Goal: Task Accomplishment & Management: Manage account settings

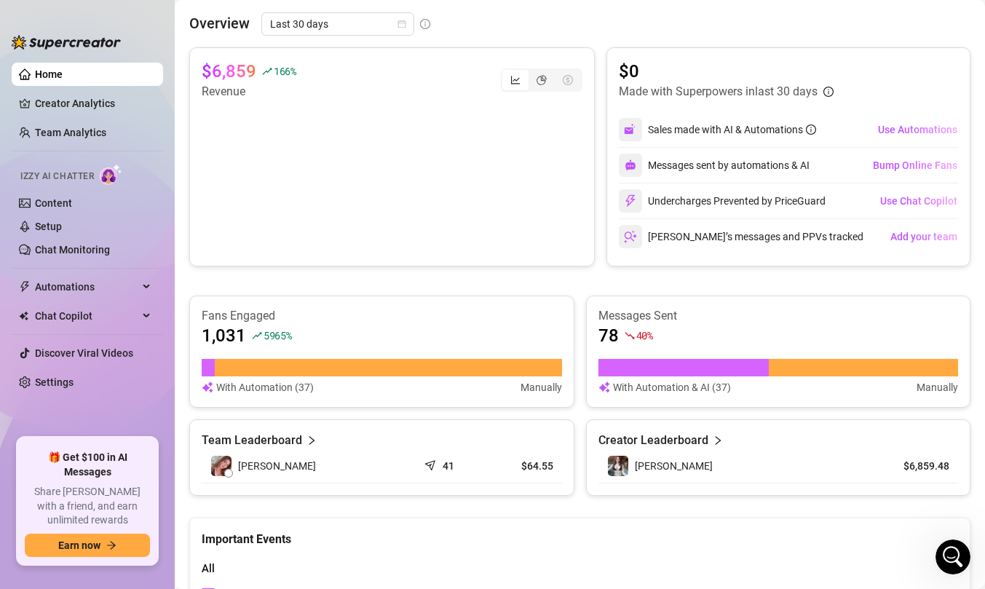
scroll to position [29, 0]
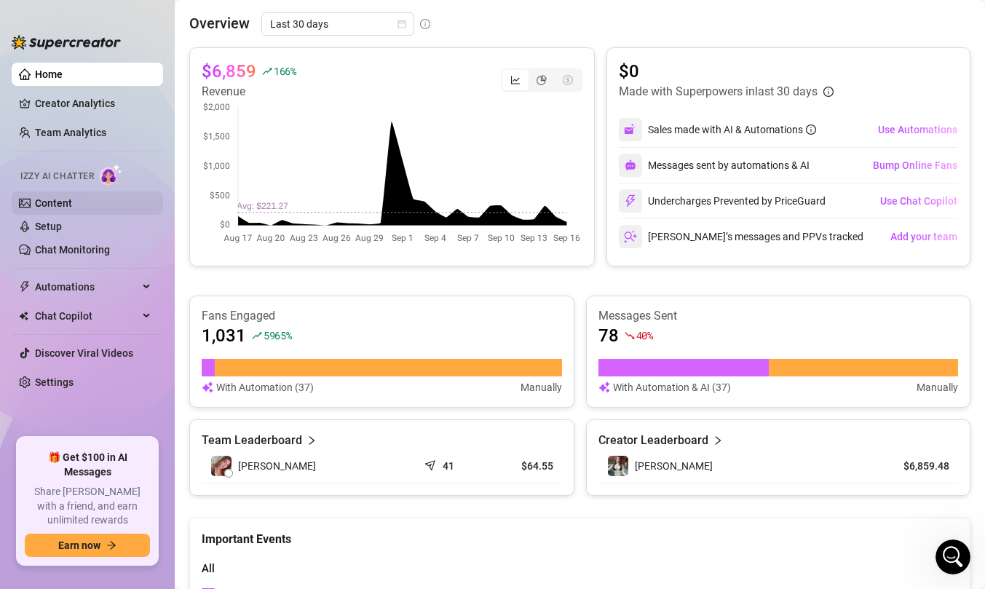
click at [58, 207] on link "Content" at bounding box center [53, 203] width 37 height 12
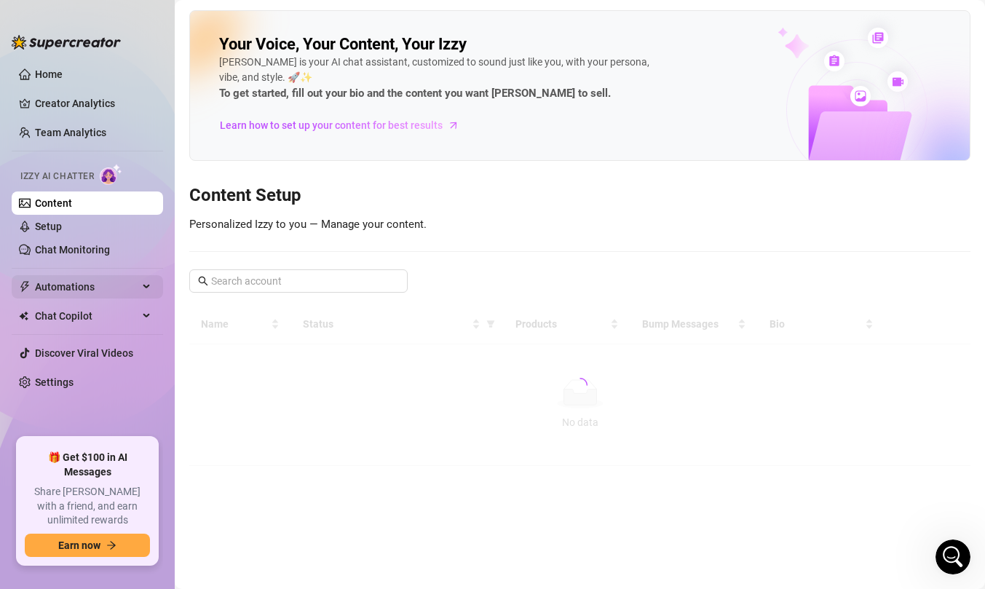
click at [70, 280] on span "Automations" at bounding box center [86, 286] width 103 height 23
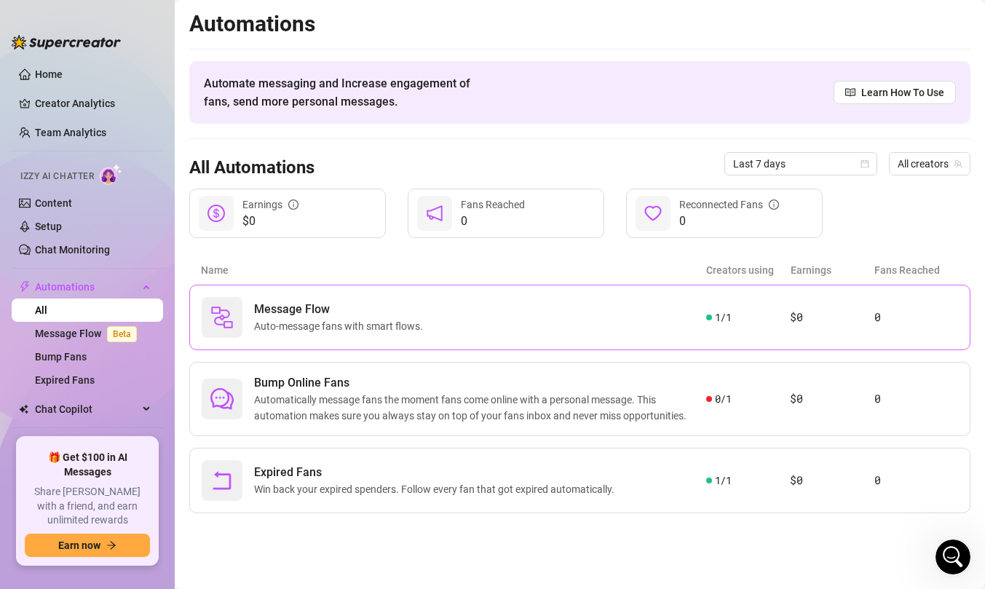
click at [477, 320] on div "Message Flow Auto-message fans with smart flows." at bounding box center [454, 317] width 504 height 41
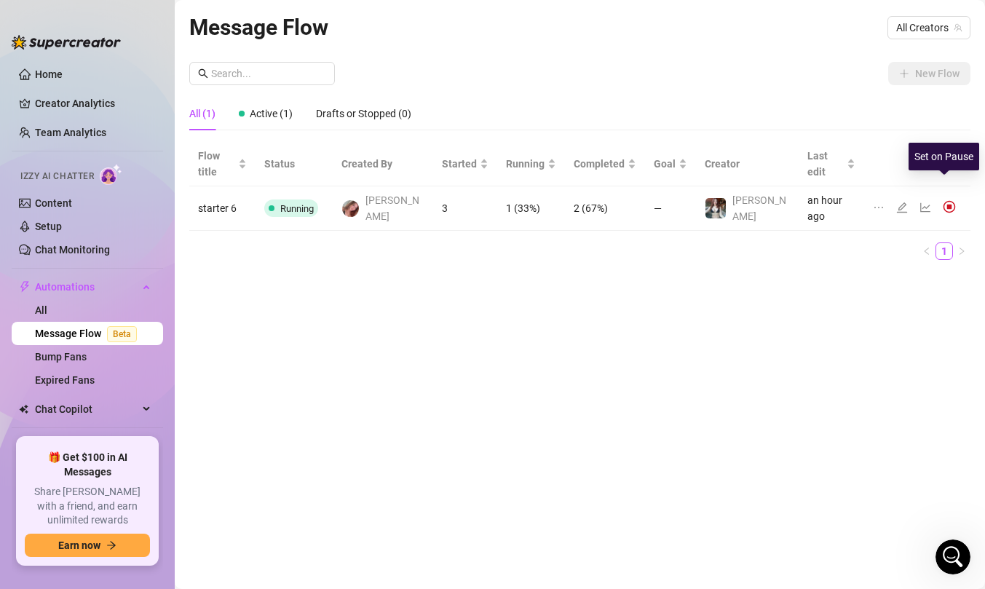
click at [943, 200] on img at bounding box center [949, 206] width 13 height 13
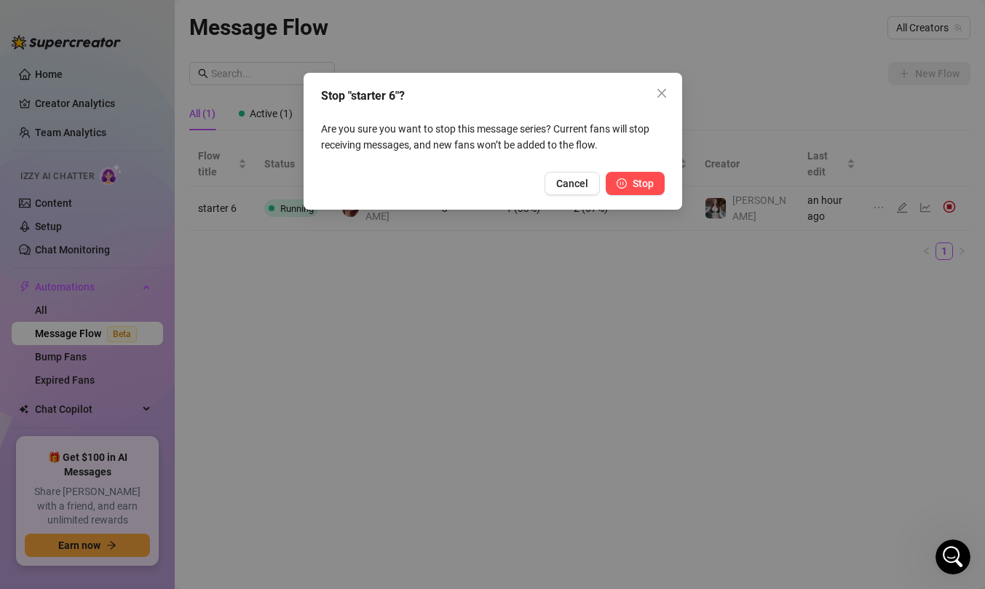
click at [640, 184] on span "Stop" at bounding box center [643, 184] width 21 height 12
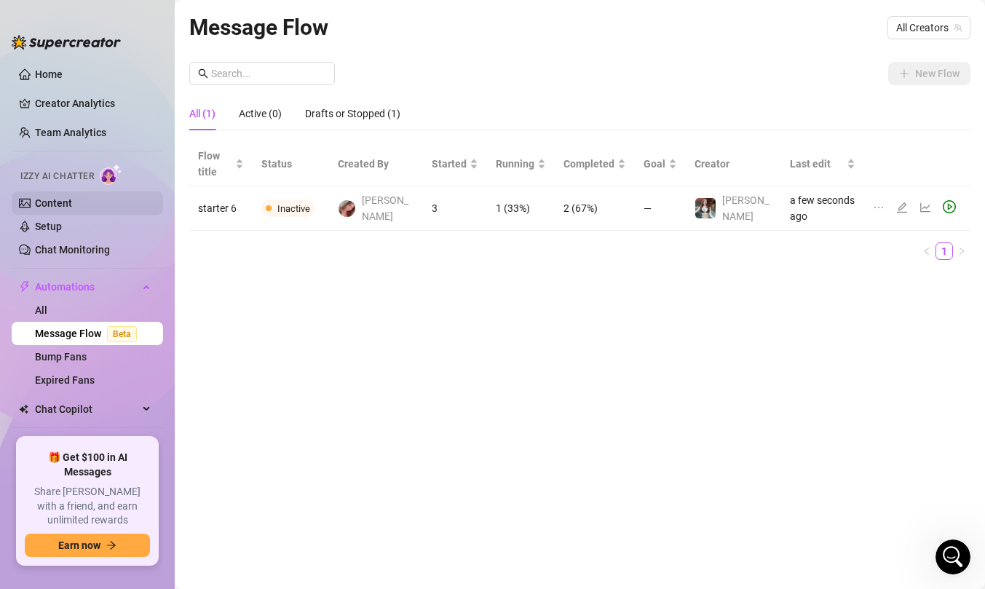
click at [72, 199] on link "Content" at bounding box center [53, 203] width 37 height 12
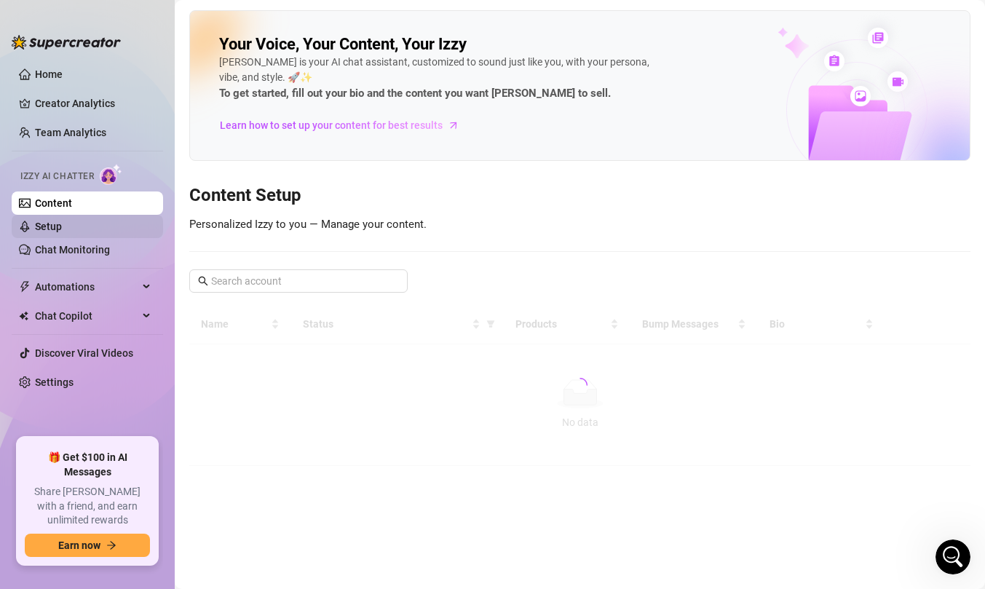
click at [62, 232] on link "Setup" at bounding box center [48, 227] width 27 height 12
